Goal: Find specific page/section: Find specific page/section

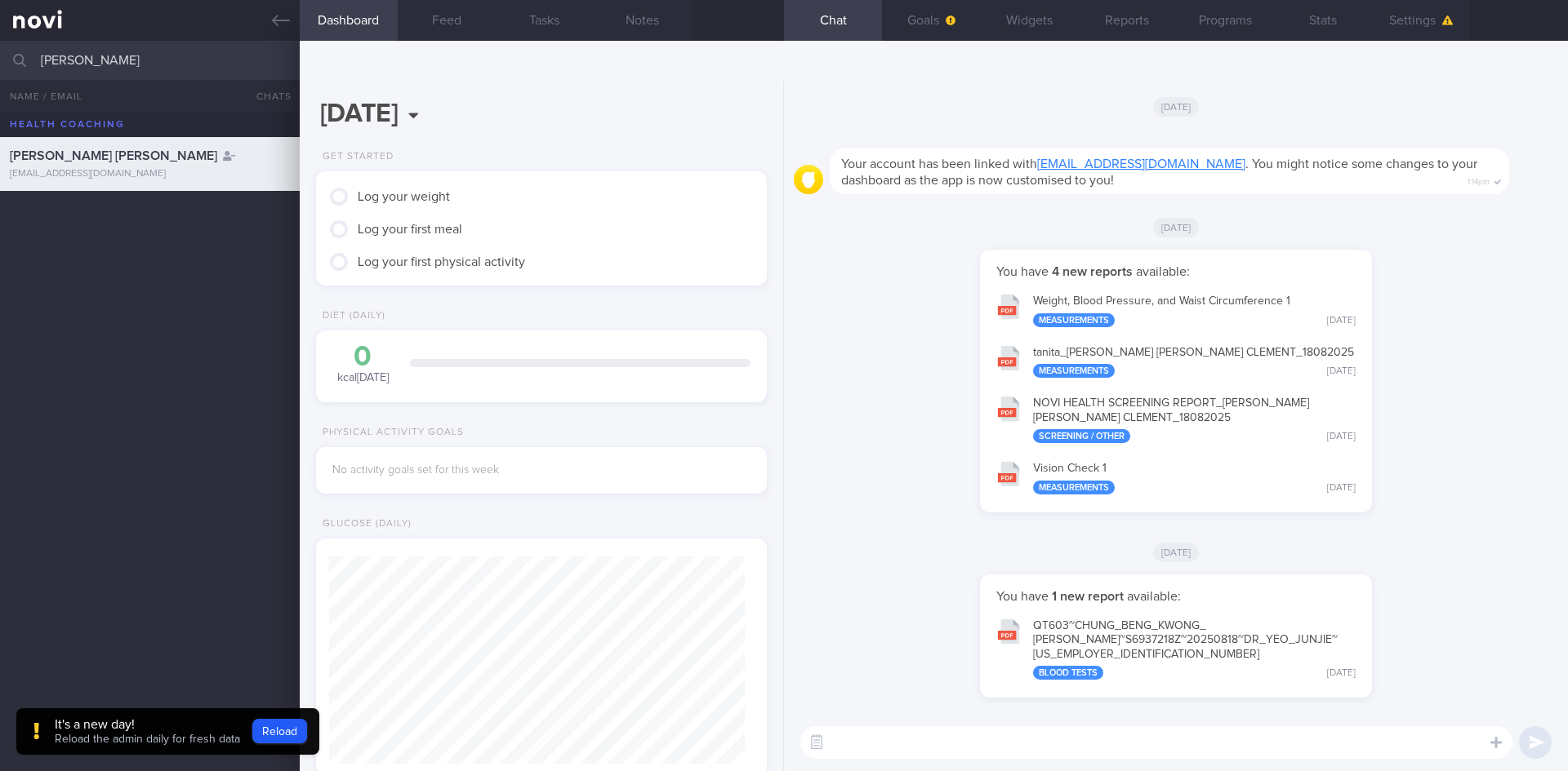
scroll to position [204, 410]
type input "[PERSON_NAME]"
click at [140, 274] on div "[PERSON_NAME] [EMAIL_ADDRESS][DOMAIN_NAME]" at bounding box center [149, 271] width 299 height 32
type input "[DATE]"
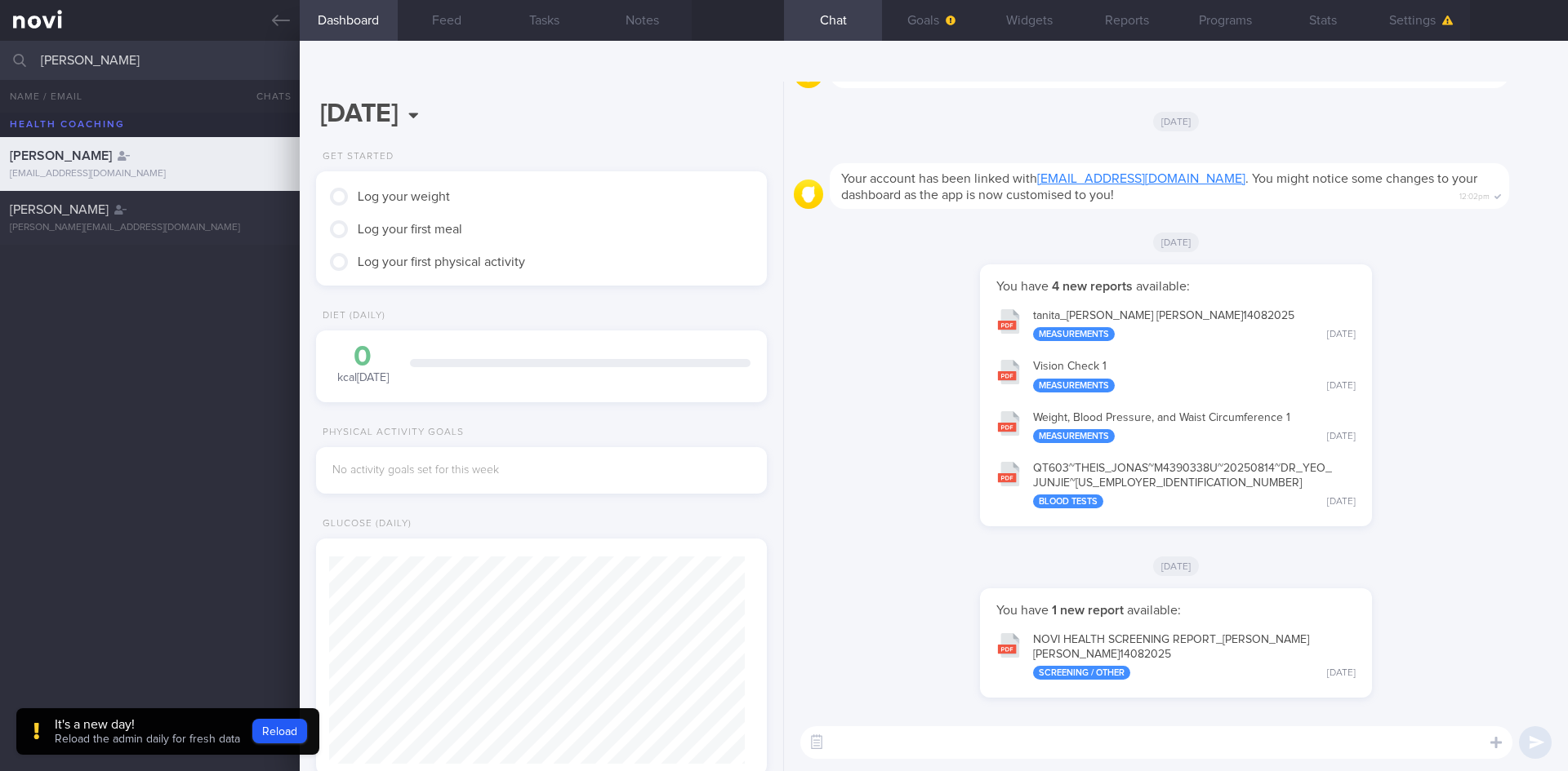
scroll to position [204, 410]
